Goal: Check status

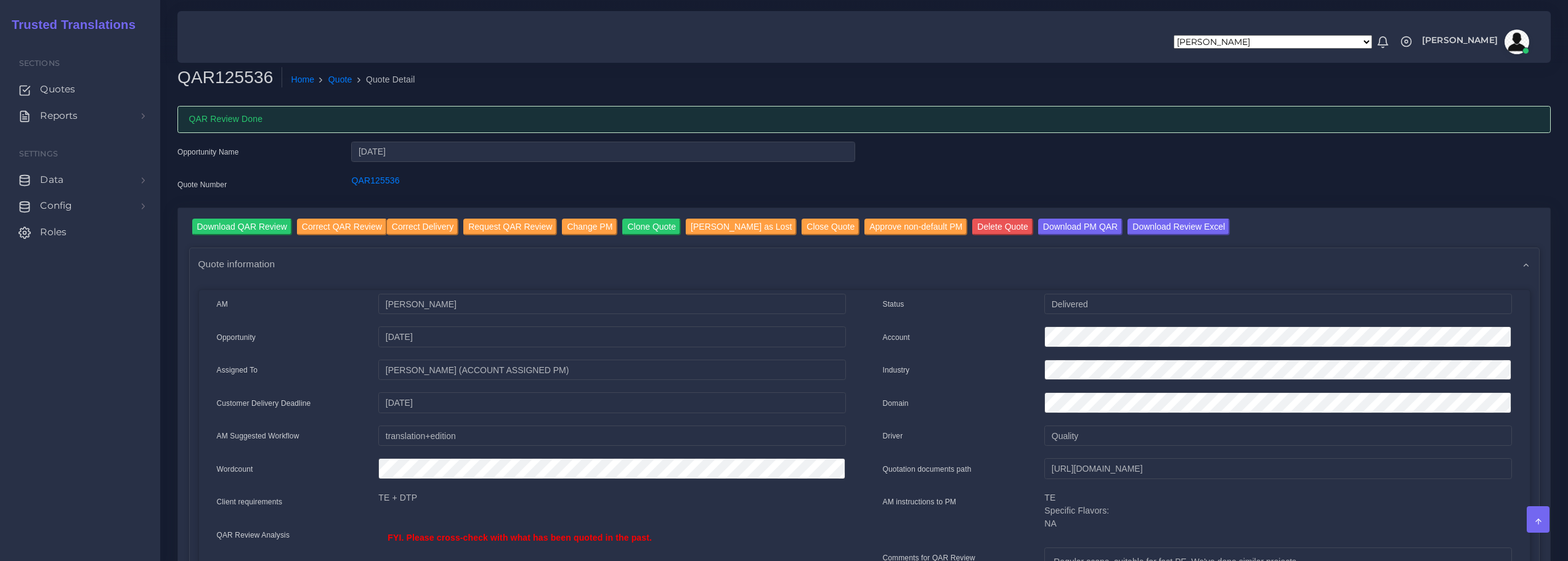
scroll to position [431, 0]
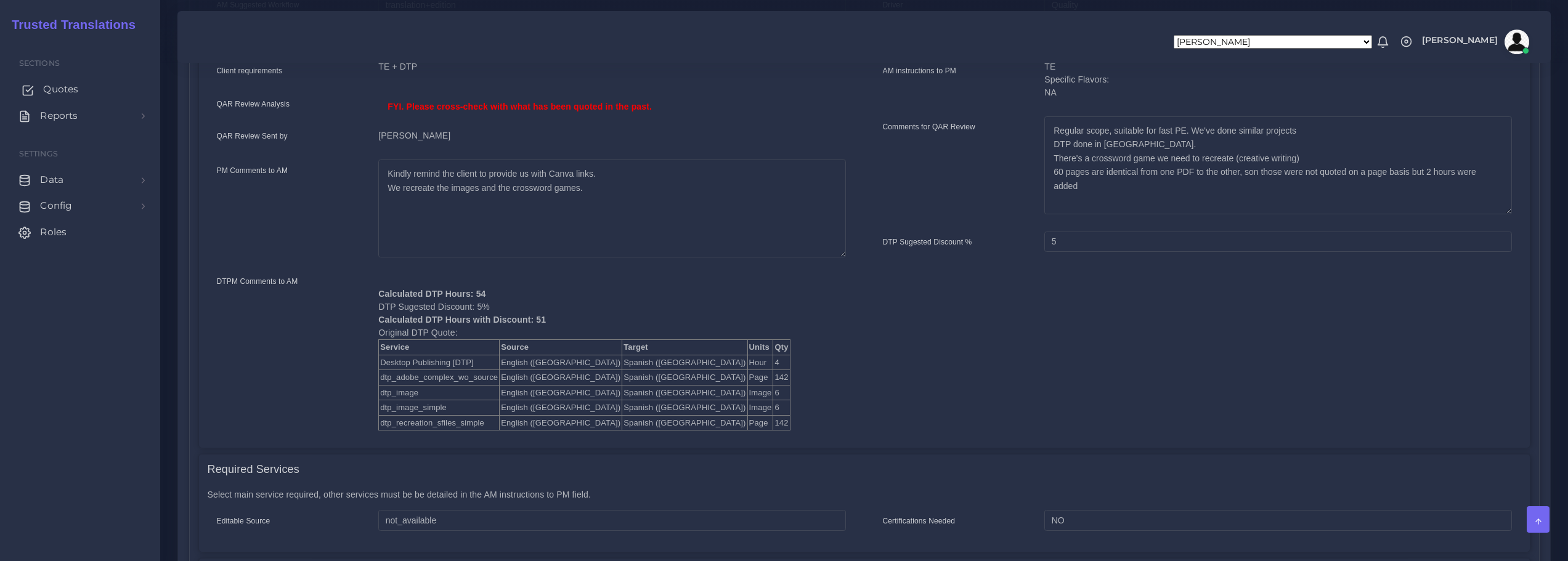
click at [58, 86] on span "Quotes" at bounding box center [61, 89] width 35 height 13
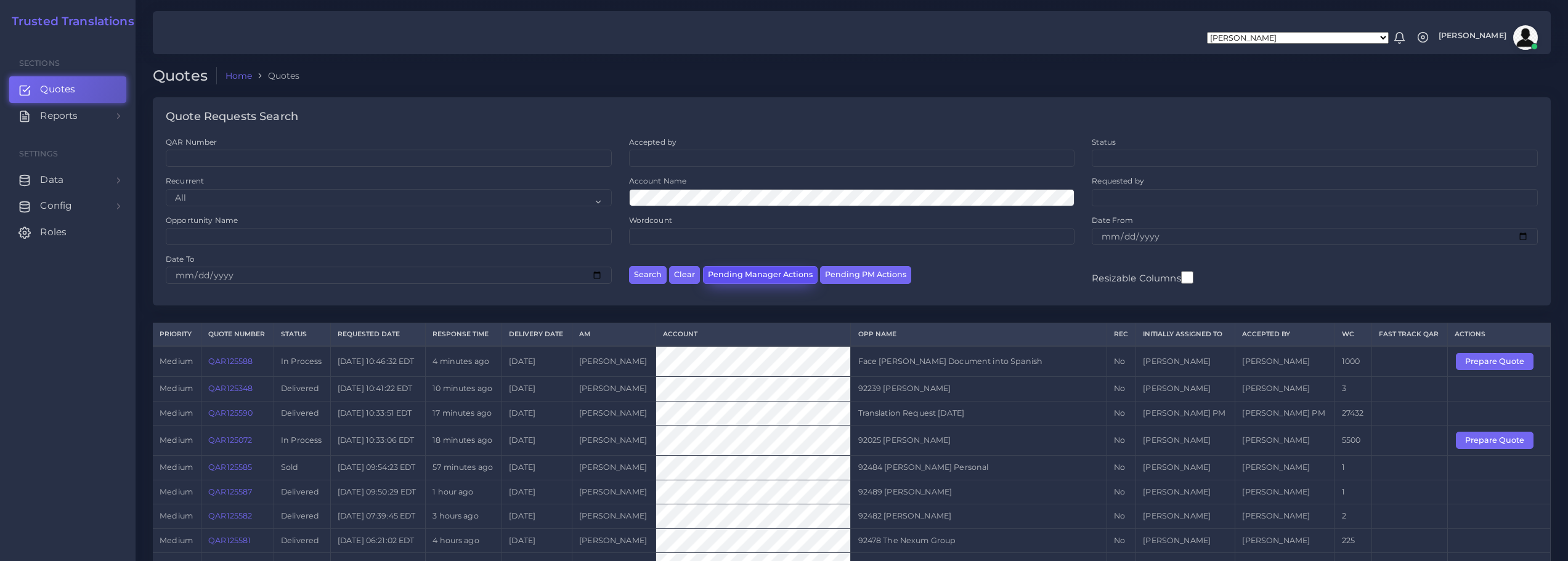
click at [746, 275] on button "Pending Manager Actions" at bounding box center [761, 275] width 115 height 18
select select "awaiting_manager_initial_review"
